Goal: Entertainment & Leisure: Consume media (video, audio)

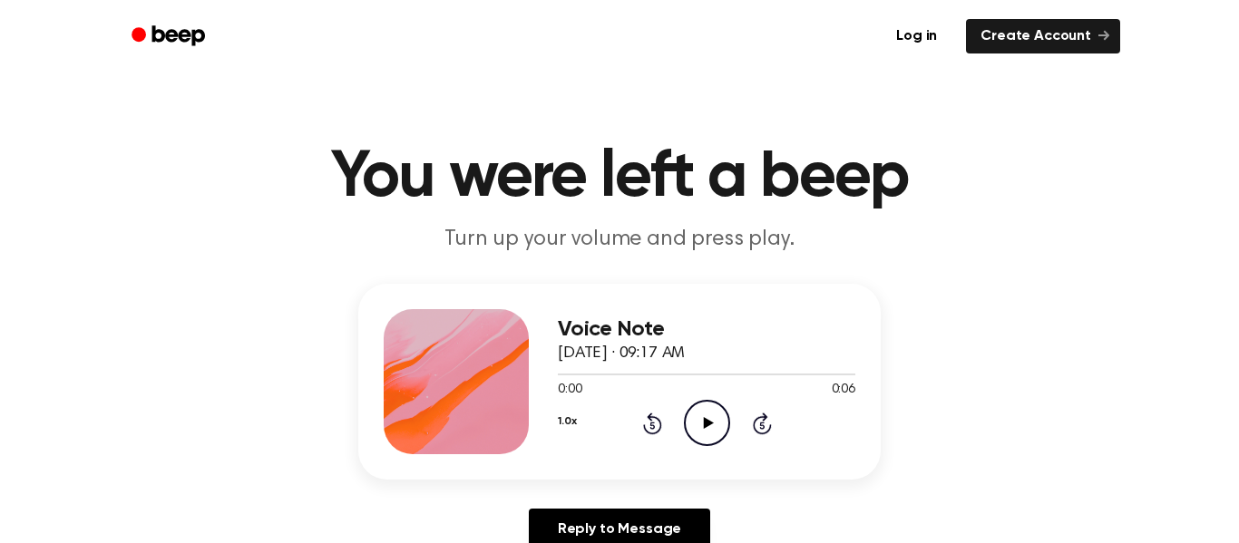
click at [720, 427] on icon "Play Audio" at bounding box center [707, 423] width 46 height 46
click at [704, 424] on icon at bounding box center [708, 423] width 10 height 12
click at [699, 428] on icon "Play Audio" at bounding box center [707, 423] width 46 height 46
